Goal: Information Seeking & Learning: Compare options

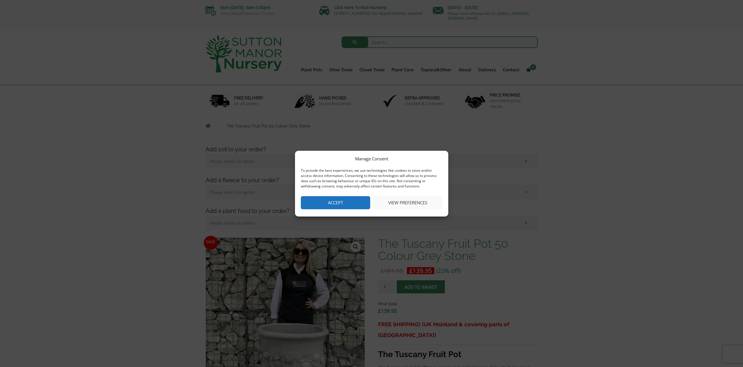
click at [350, 202] on button "Accept" at bounding box center [335, 202] width 69 height 13
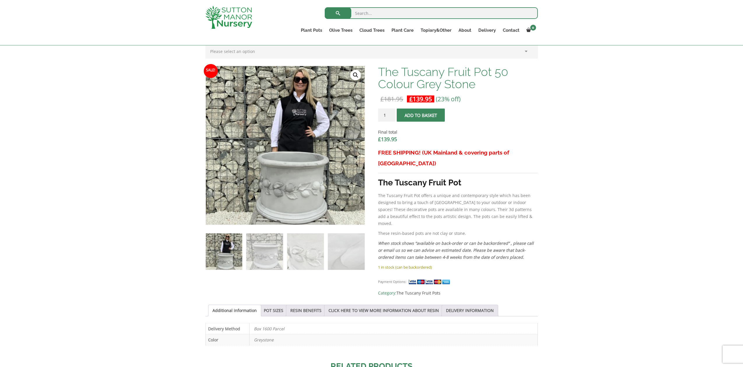
scroll to position [163, 0]
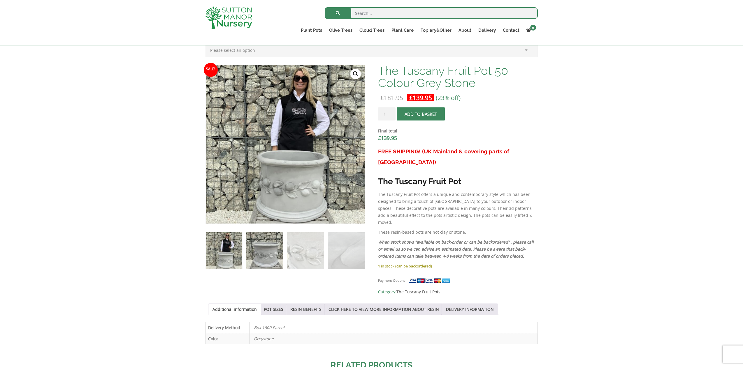
click at [259, 248] on img at bounding box center [264, 251] width 36 height 36
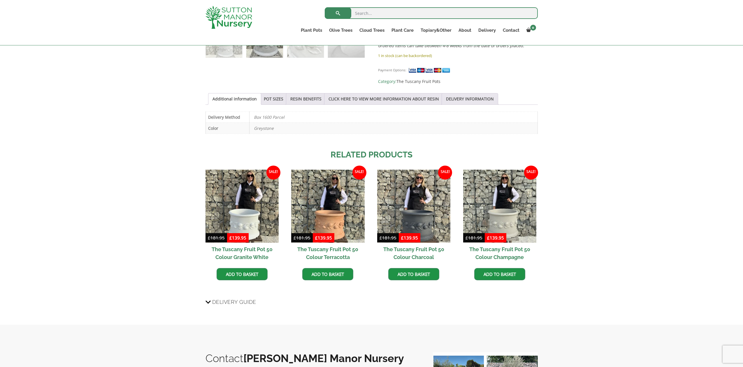
scroll to position [365, 0]
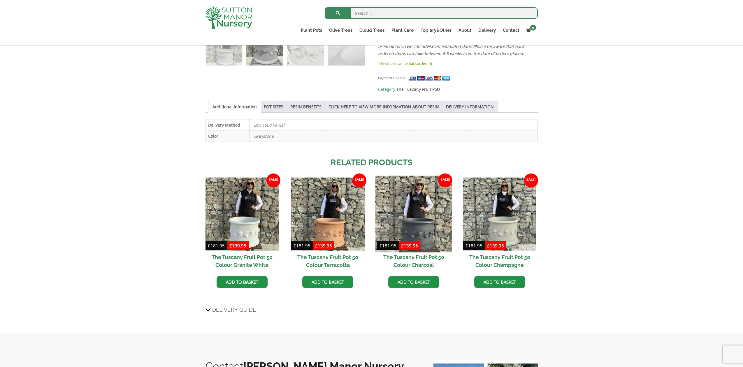
click at [418, 218] on img at bounding box center [413, 214] width 77 height 77
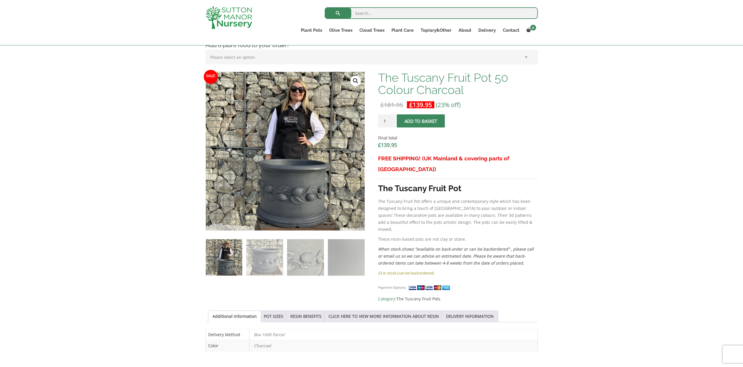
scroll to position [158, 0]
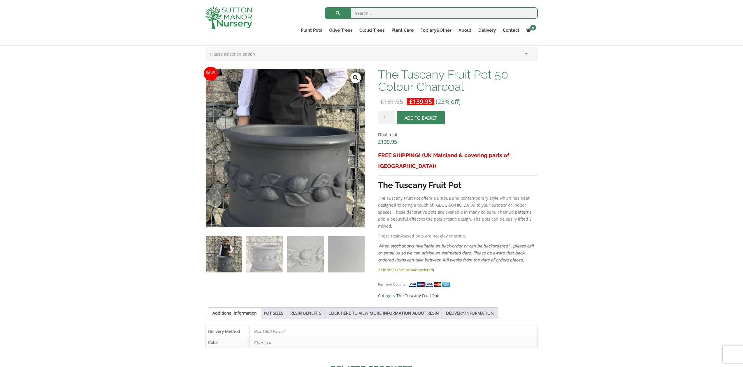
click at [297, 195] on img at bounding box center [274, 109] width 291 height 291
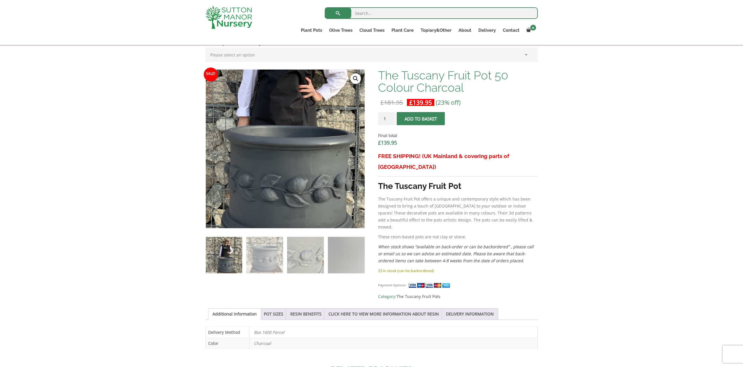
scroll to position [158, 0]
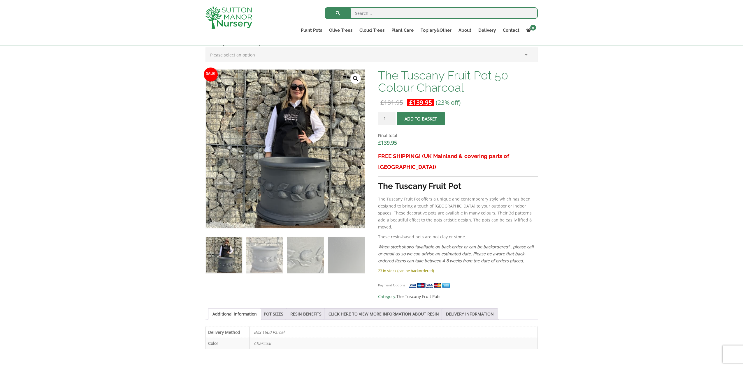
click at [355, 80] on link "🔍" at bounding box center [355, 78] width 10 height 10
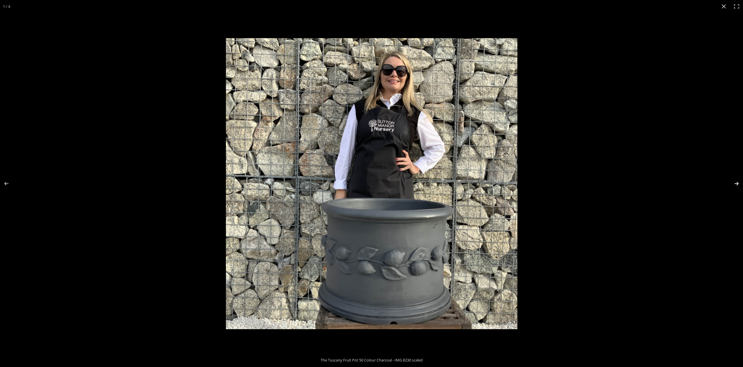
click at [736, 184] on button "Next (arrow right)" at bounding box center [732, 183] width 20 height 29
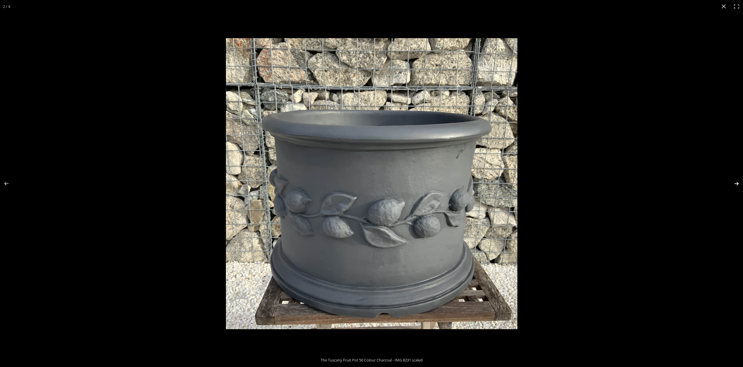
click at [736, 184] on button "Next (arrow right)" at bounding box center [732, 183] width 20 height 29
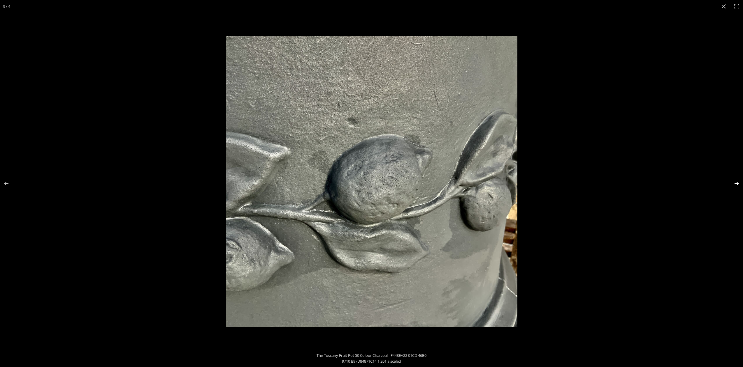
click at [736, 184] on button "Next (arrow right)" at bounding box center [732, 183] width 20 height 29
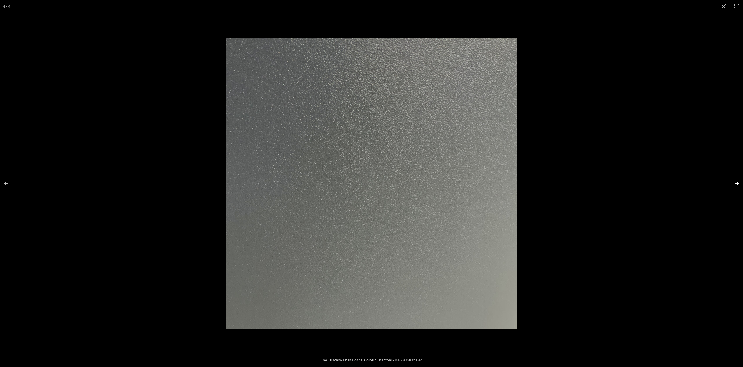
click at [736, 184] on button "Next (arrow right)" at bounding box center [732, 183] width 20 height 29
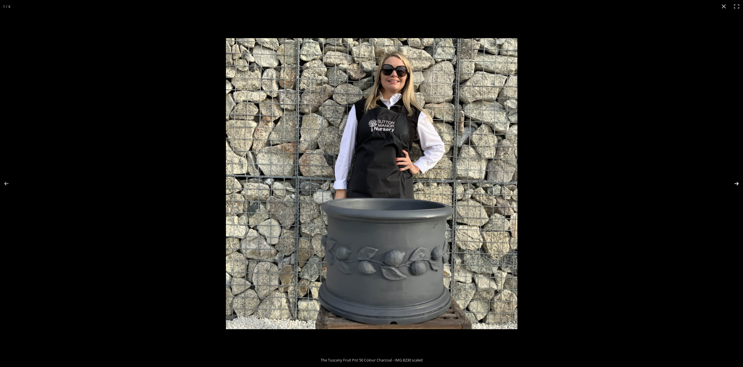
click at [736, 184] on button "Next (arrow right)" at bounding box center [732, 183] width 20 height 29
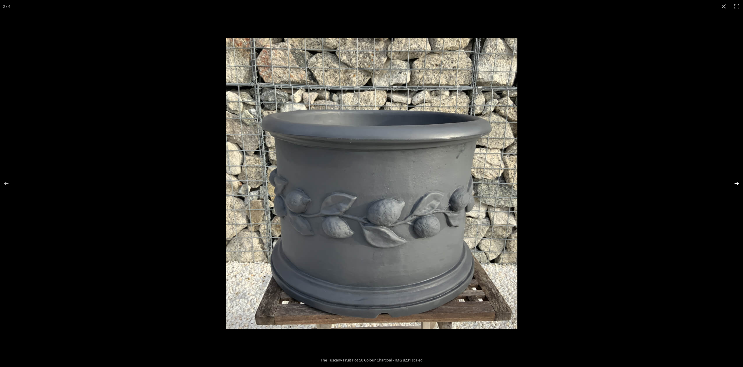
click at [736, 184] on button "Next (arrow right)" at bounding box center [732, 183] width 20 height 29
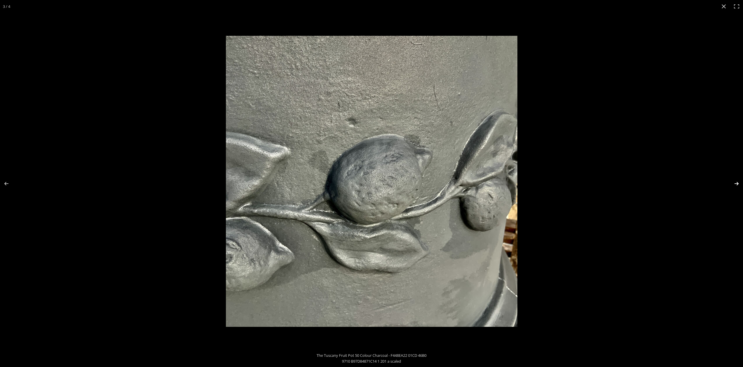
click at [736, 184] on button "Next (arrow right)" at bounding box center [732, 183] width 20 height 29
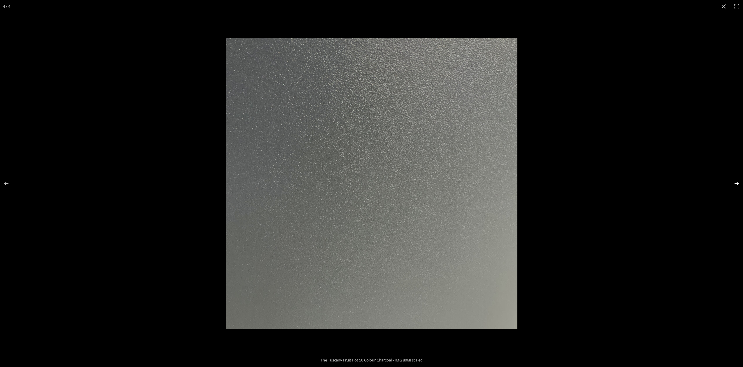
click at [736, 184] on button "Next (arrow right)" at bounding box center [732, 183] width 20 height 29
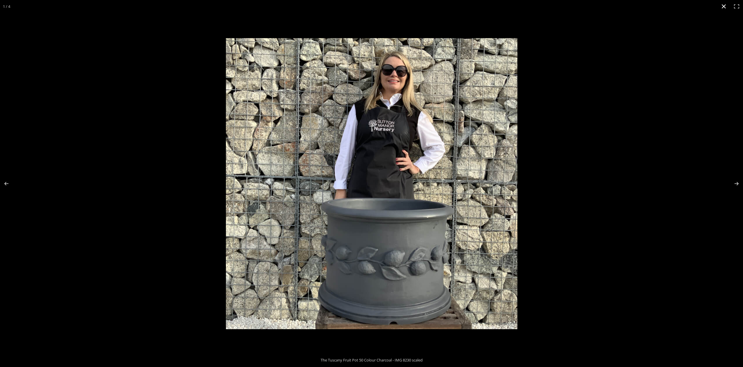
click at [724, 6] on button "Close (Esc)" at bounding box center [723, 6] width 13 height 13
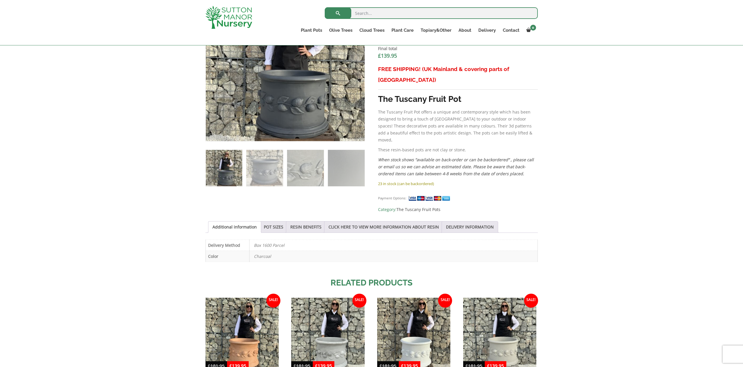
scroll to position [300, 0]
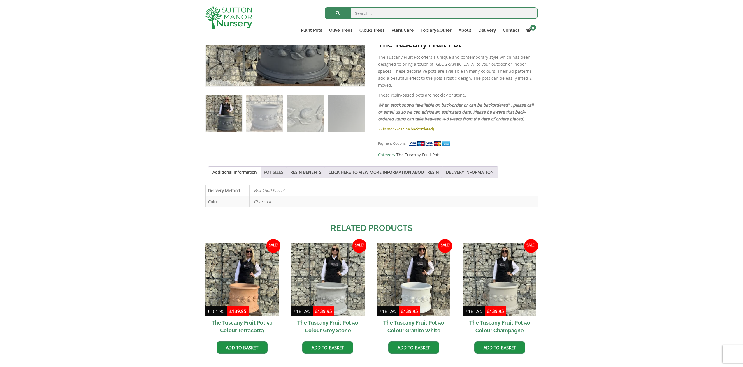
click at [282, 167] on link "POT SIZES" at bounding box center [274, 172] width 20 height 11
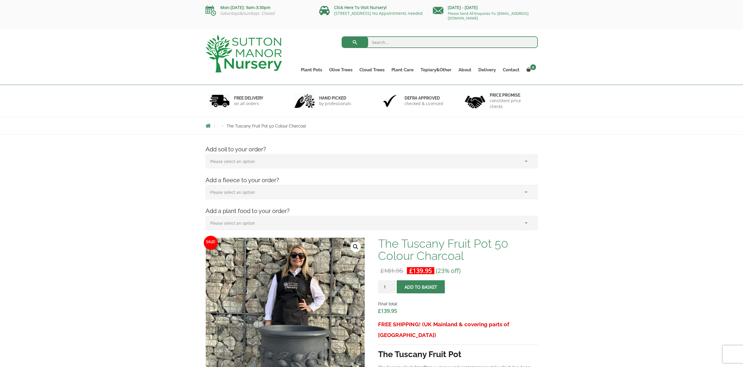
scroll to position [0, 0]
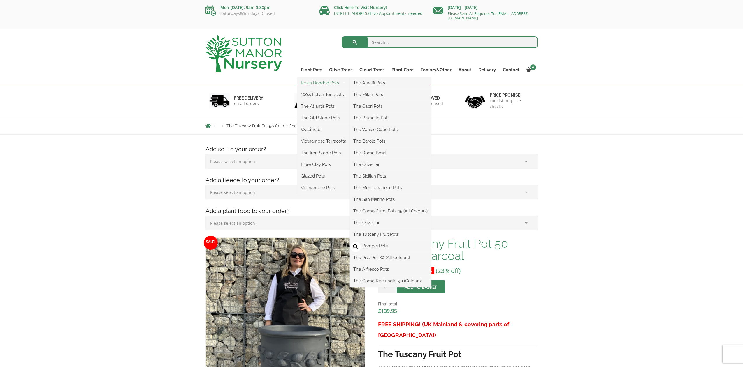
click at [318, 83] on link "Resin Bonded Pots" at bounding box center [323, 83] width 52 height 9
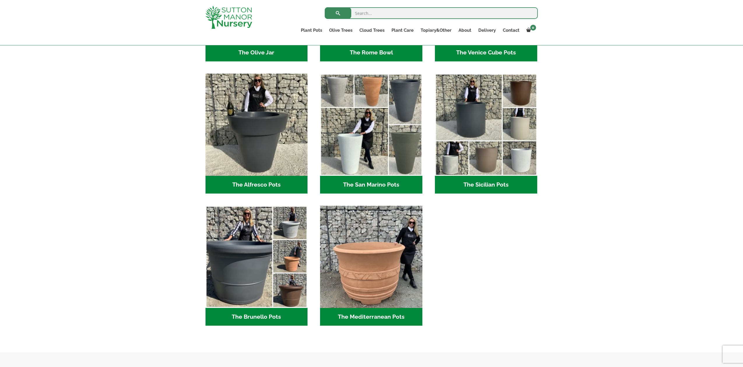
scroll to position [664, 0]
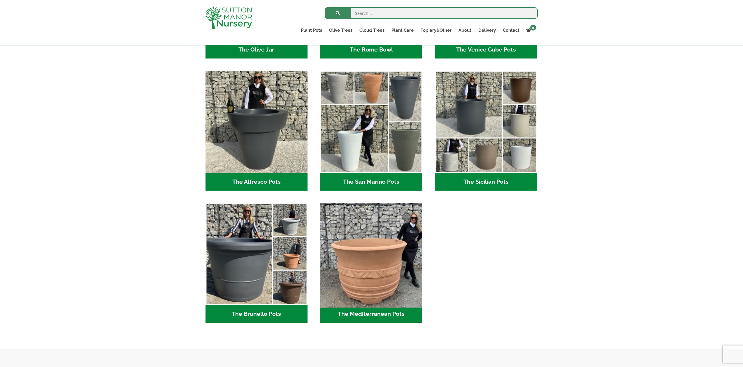
click at [369, 289] on img "Visit product category The Mediterranean Pots" at bounding box center [371, 254] width 107 height 107
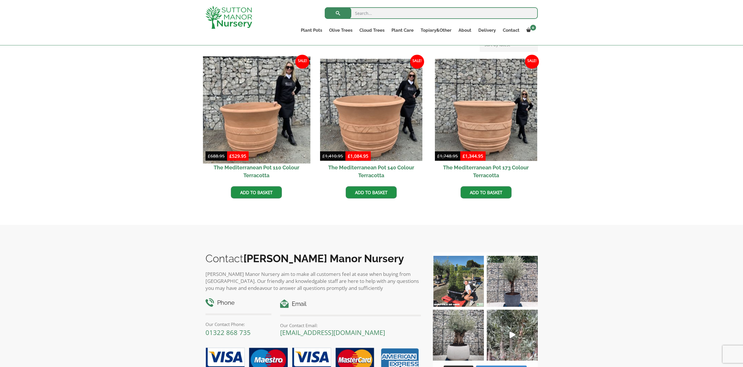
scroll to position [161, 0]
click at [258, 141] on img at bounding box center [256, 109] width 107 height 107
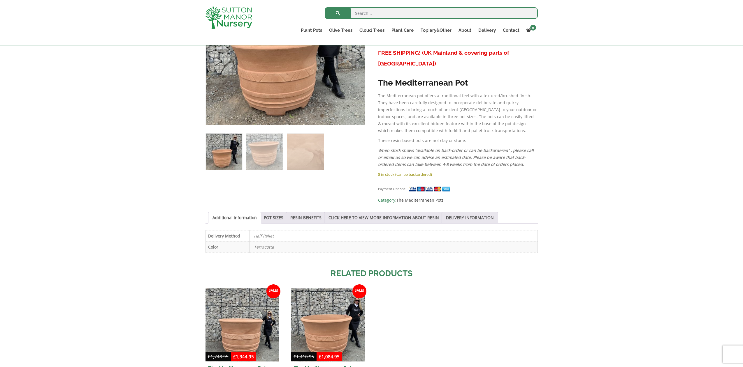
scroll to position [272, 0]
click at [281, 214] on link "POT SIZES" at bounding box center [274, 217] width 20 height 11
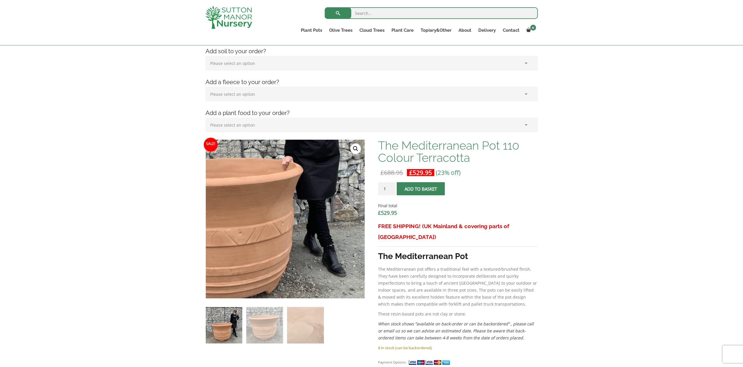
scroll to position [85, 0]
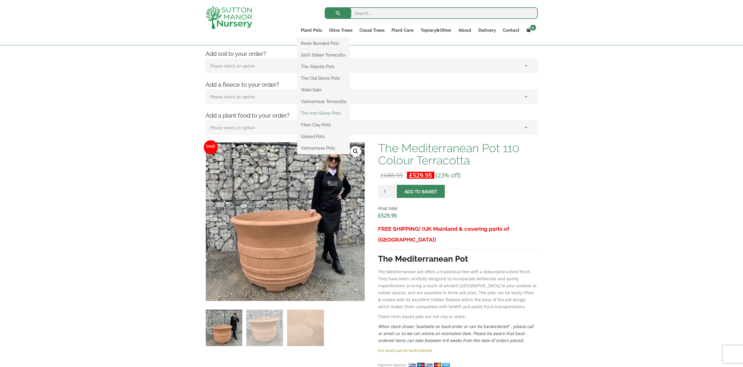
click at [320, 113] on link "The Iron Stone Pots" at bounding box center [323, 113] width 52 height 9
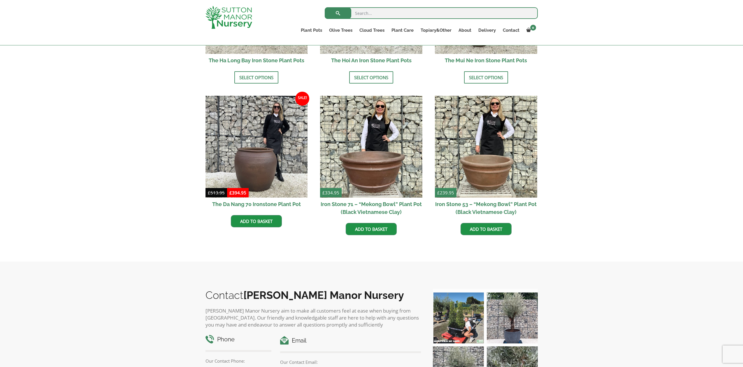
scroll to position [297, 0]
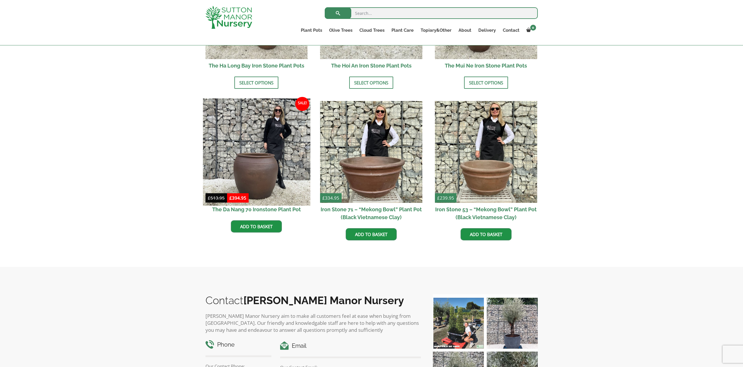
click at [260, 177] on img at bounding box center [256, 151] width 107 height 107
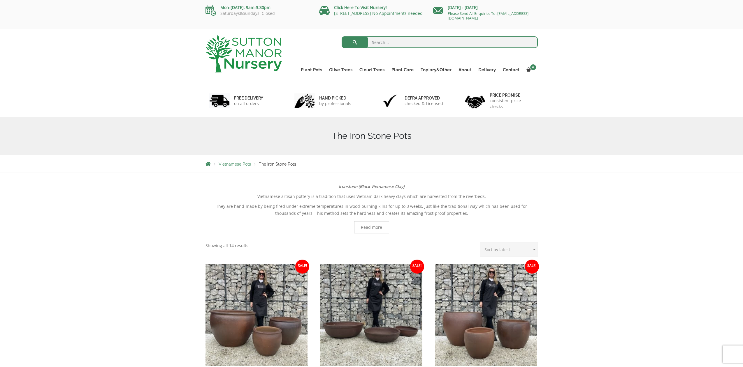
scroll to position [0, 0]
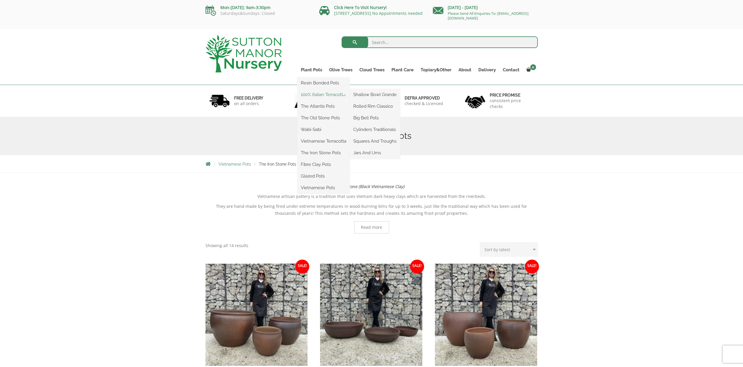
click at [320, 94] on link "100% Italian Terracotta" at bounding box center [323, 94] width 52 height 9
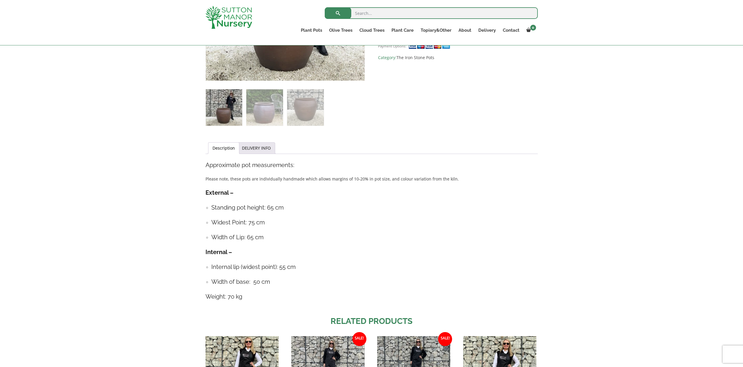
scroll to position [216, 0]
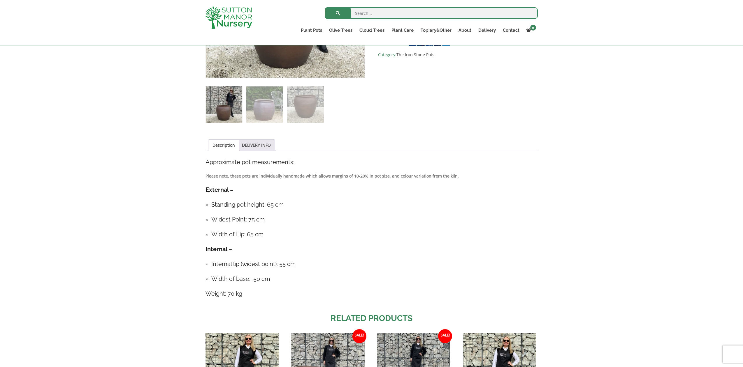
click at [227, 114] on img at bounding box center [224, 105] width 36 height 36
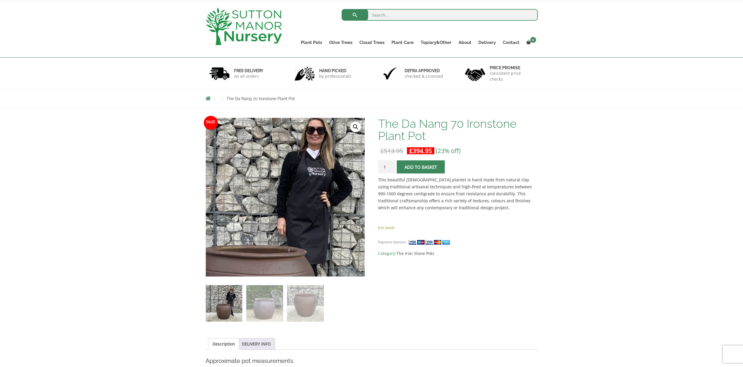
scroll to position [27, 0]
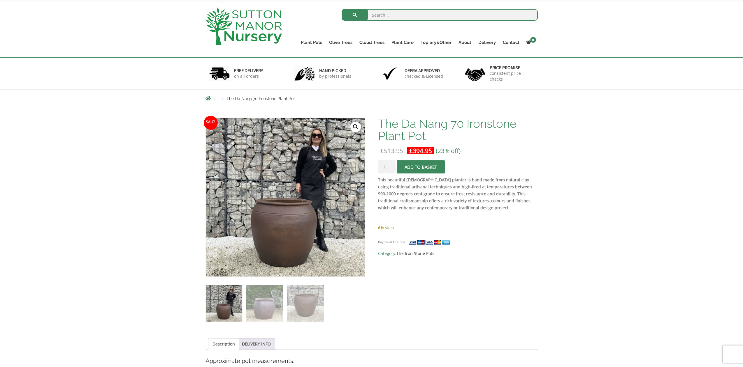
click at [354, 129] on link "🔍" at bounding box center [355, 127] width 10 height 10
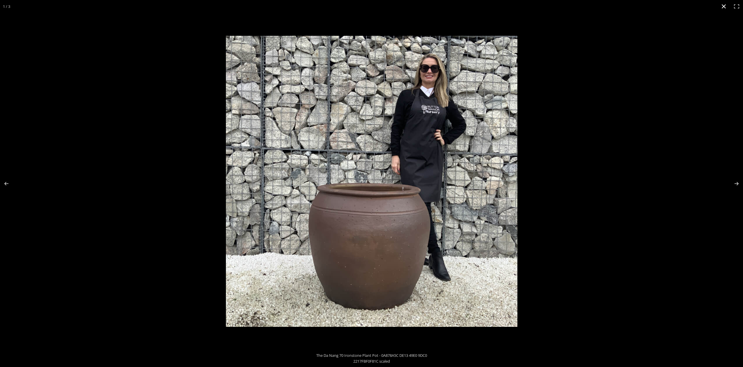
click at [724, 6] on button "Close (Esc)" at bounding box center [723, 6] width 13 height 13
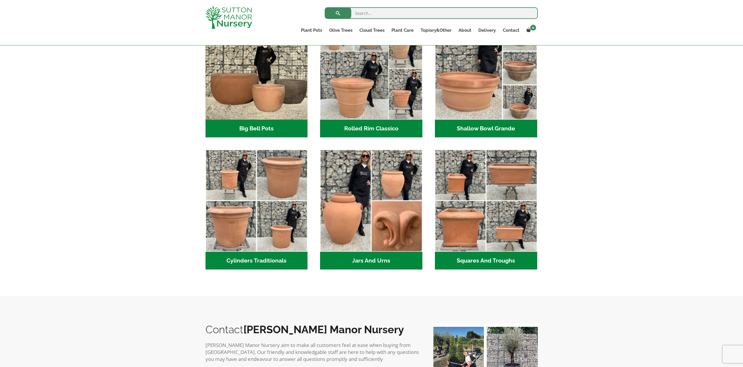
scroll to position [200, 0]
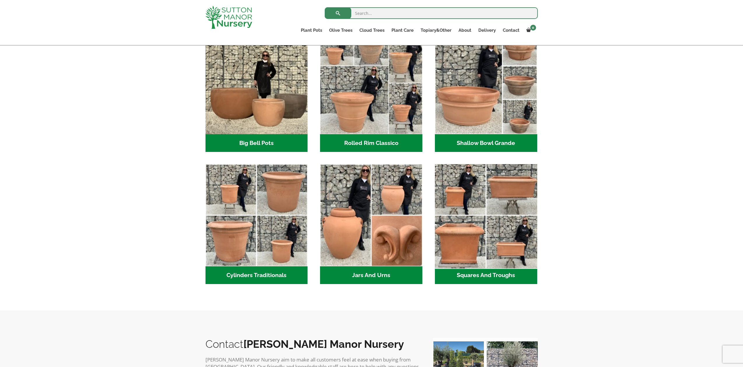
click at [464, 246] on img "Visit product category Squares And Troughs" at bounding box center [485, 215] width 107 height 107
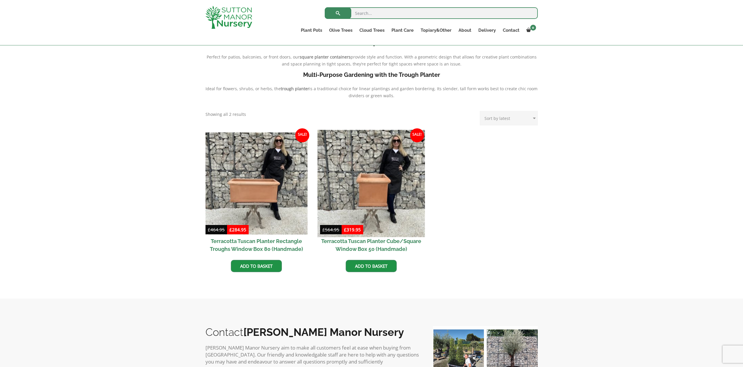
scroll to position [176, 0]
click at [370, 196] on img at bounding box center [371, 183] width 107 height 107
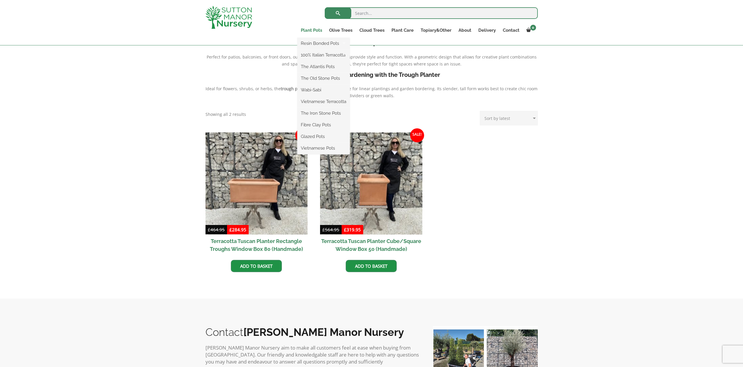
click at [310, 30] on link "Plant Pots" at bounding box center [311, 30] width 28 height 8
click at [321, 80] on link "The Old Stone Pots" at bounding box center [323, 78] width 52 height 9
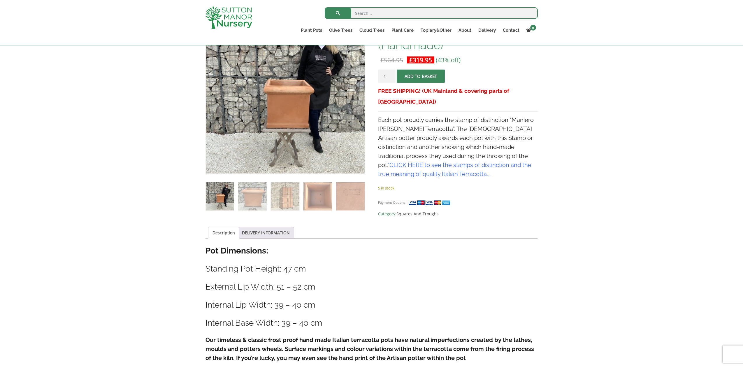
scroll to position [120, 0]
click at [253, 194] on img at bounding box center [252, 197] width 28 height 28
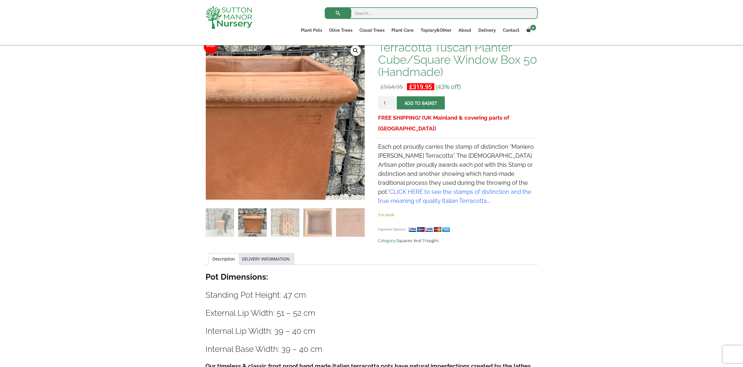
scroll to position [91, 0]
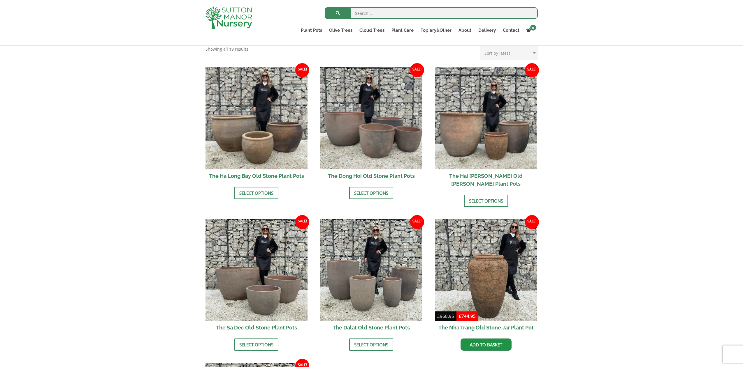
scroll to position [163, 0]
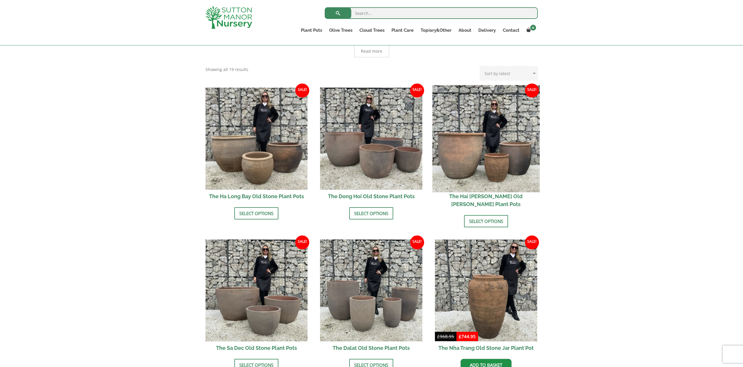
click at [498, 164] on img at bounding box center [485, 138] width 107 height 107
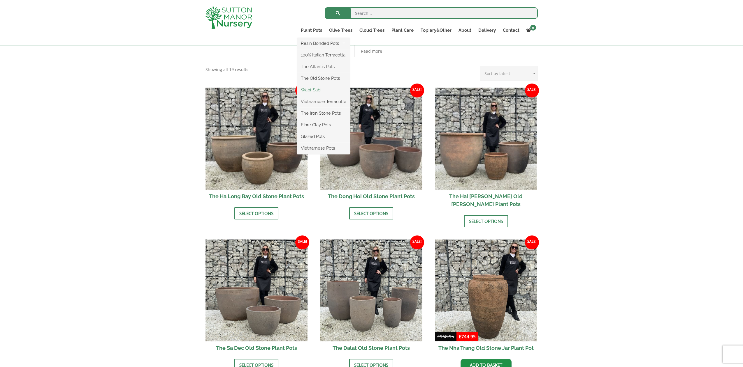
click at [316, 90] on link "Wabi-Sabi" at bounding box center [323, 90] width 52 height 9
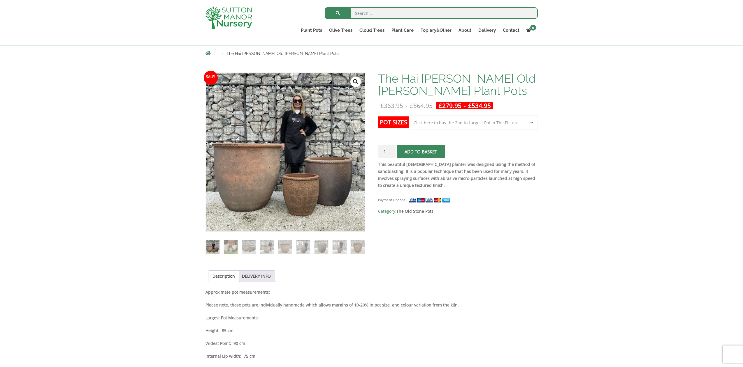
select select "Click here to buy the 2nd to Largest Pot In The Picture"
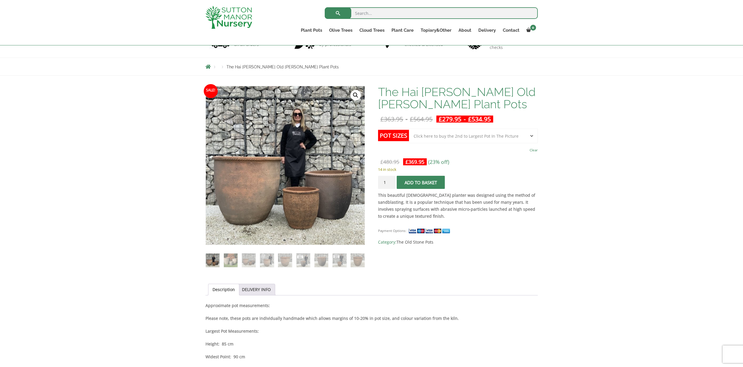
scroll to position [49, 0]
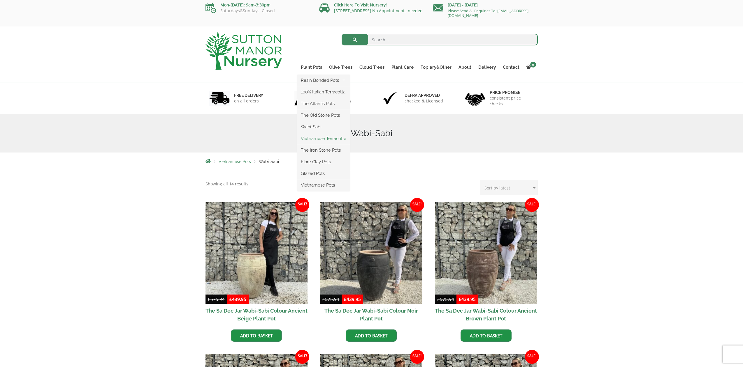
scroll to position [3, 0]
click at [319, 138] on link "Vietnamese Terracotta" at bounding box center [323, 138] width 52 height 9
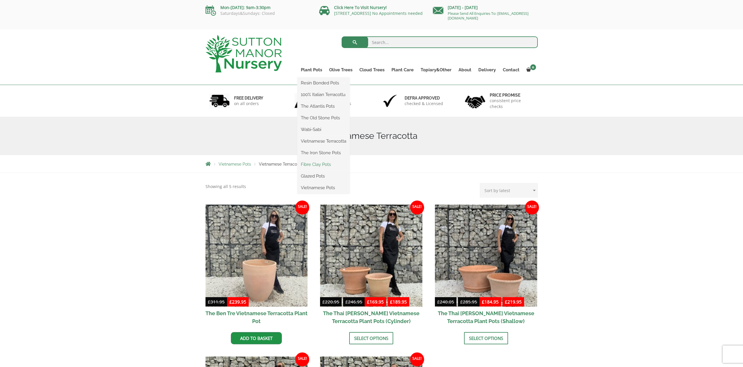
click at [321, 165] on link "Fibre Clay Pots" at bounding box center [323, 164] width 52 height 9
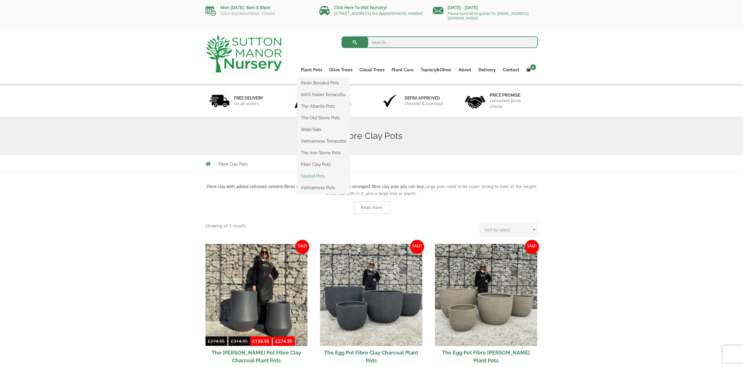
click at [316, 176] on link "Glazed Pots" at bounding box center [323, 176] width 52 height 9
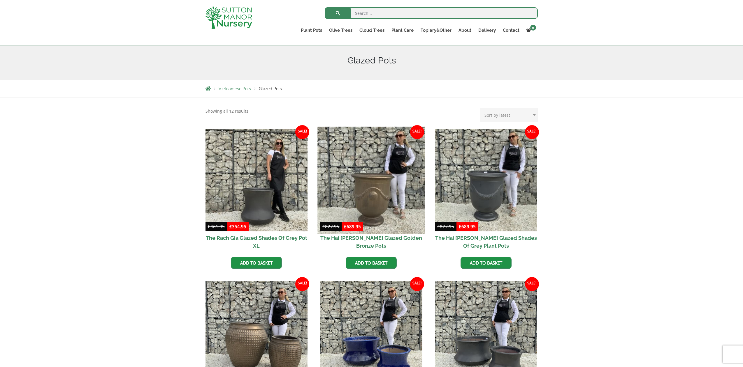
scroll to position [65, 0]
click at [374, 196] on img at bounding box center [371, 180] width 107 height 107
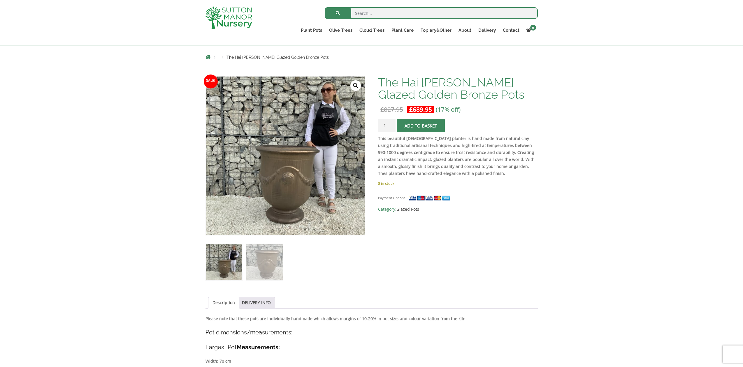
scroll to position [46, 0]
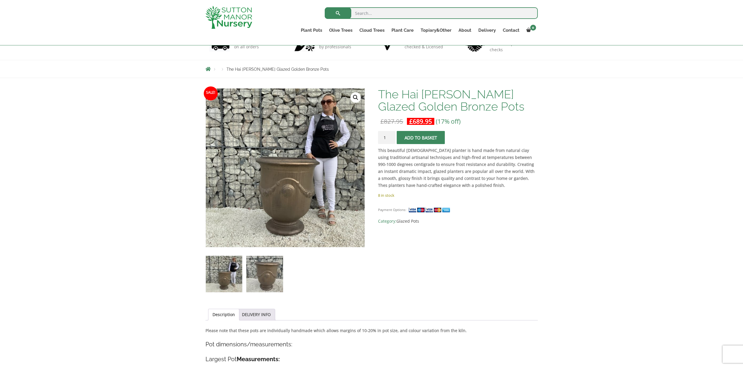
click at [273, 275] on img at bounding box center [264, 274] width 36 height 36
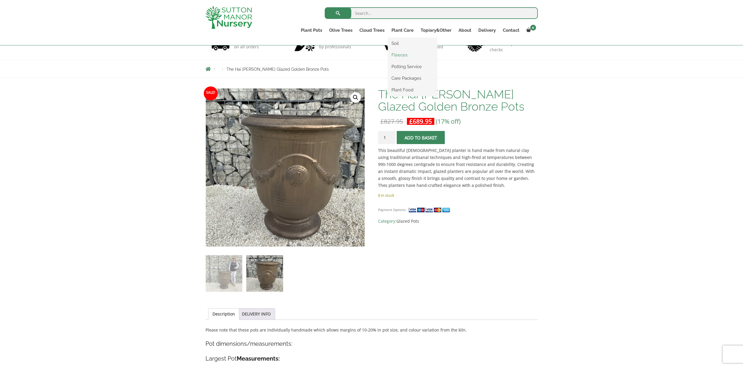
click at [404, 58] on link "Fleeces" at bounding box center [412, 55] width 49 height 9
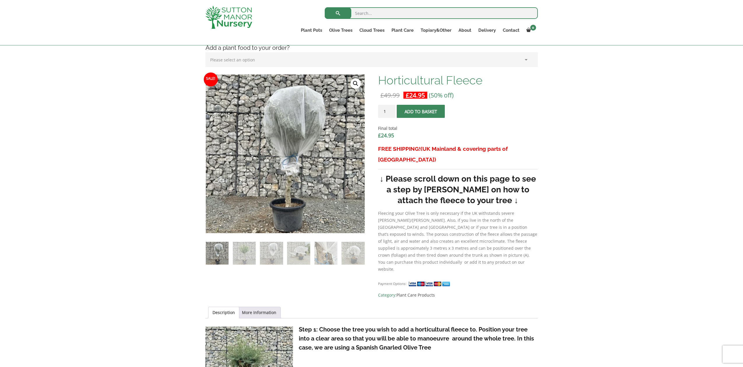
scroll to position [154, 0]
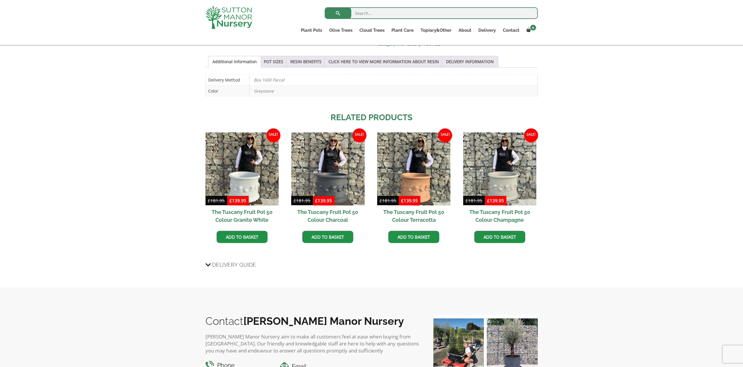
scroll to position [434, 0]
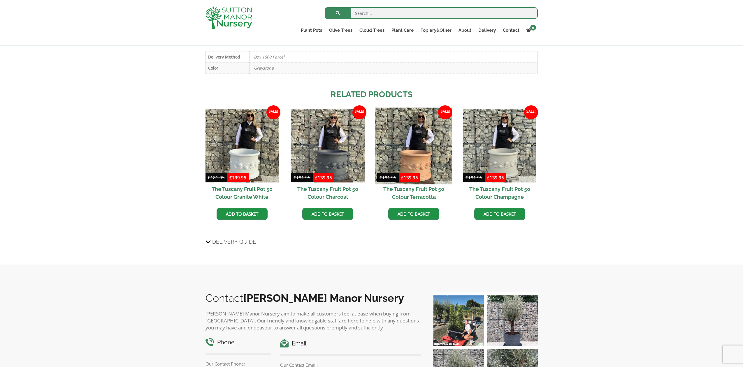
click at [417, 153] on img at bounding box center [413, 146] width 77 height 77
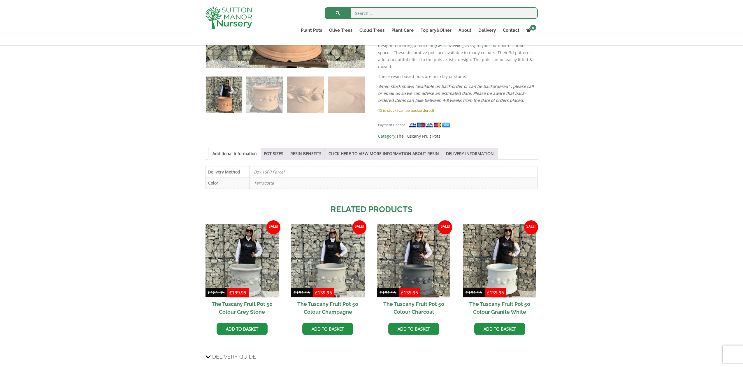
scroll to position [318, 0]
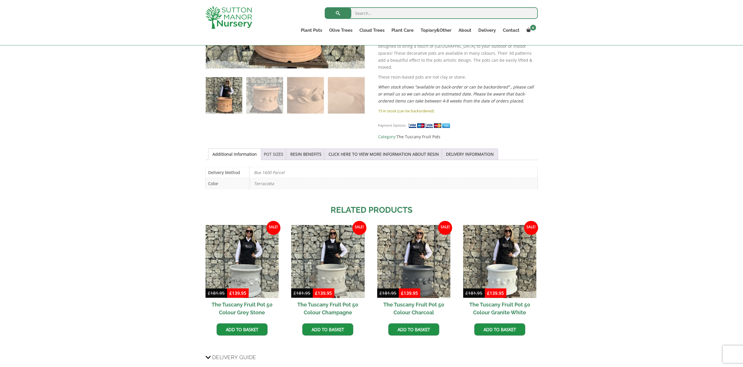
click at [282, 149] on link "POT SIZES" at bounding box center [274, 154] width 20 height 11
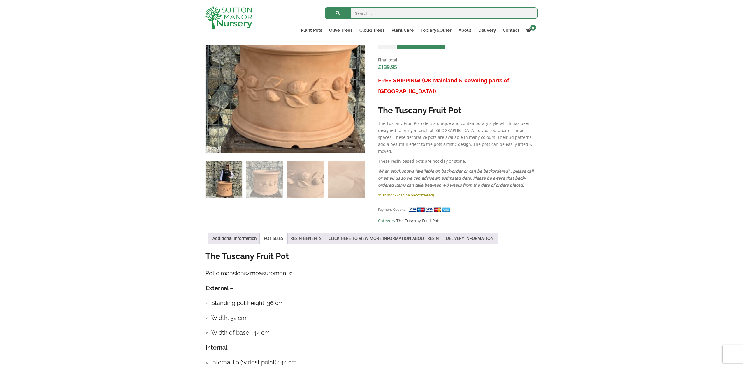
scroll to position [233, 0]
